Goal: Transaction & Acquisition: Purchase product/service

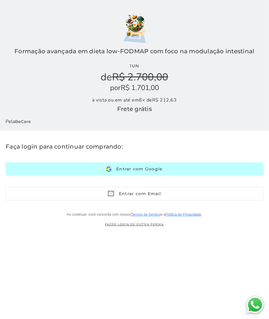
click at [135, 168] on span "Entrar com Google" at bounding box center [137, 168] width 51 height 5
